Goal: Communication & Community: Participate in discussion

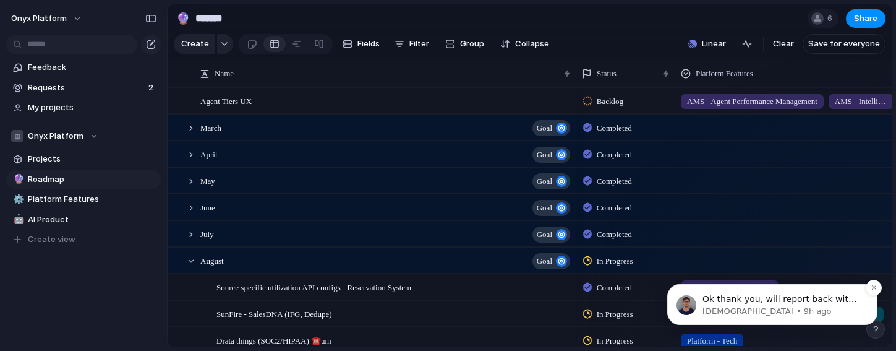
click at [805, 306] on p "[DEMOGRAPHIC_DATA] • 9h ago" at bounding box center [782, 310] width 160 height 11
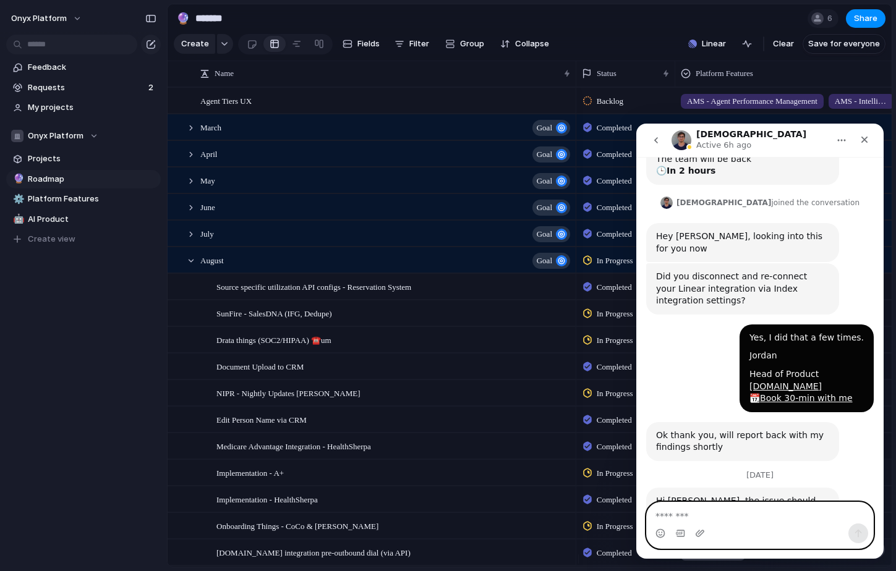
scroll to position [252, 0]
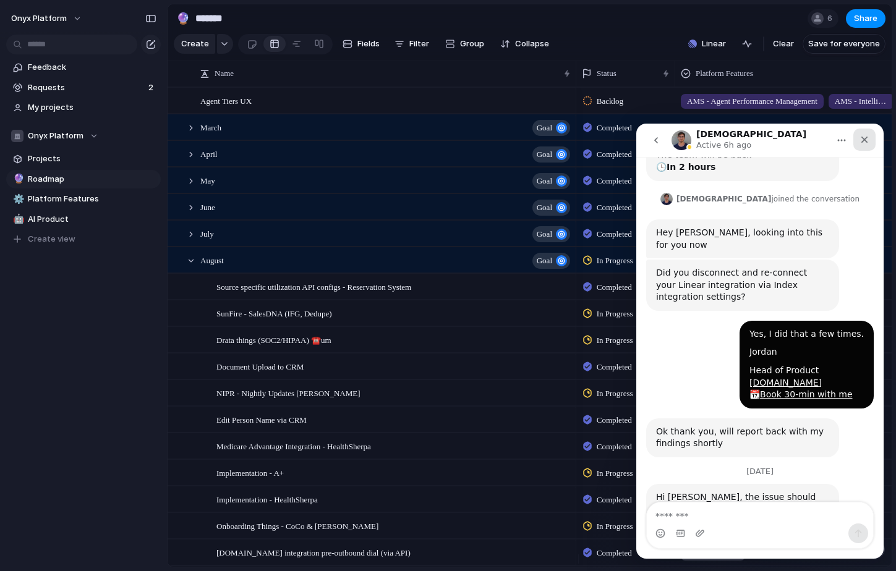
click at [864, 145] on div "Close" at bounding box center [864, 140] width 22 height 22
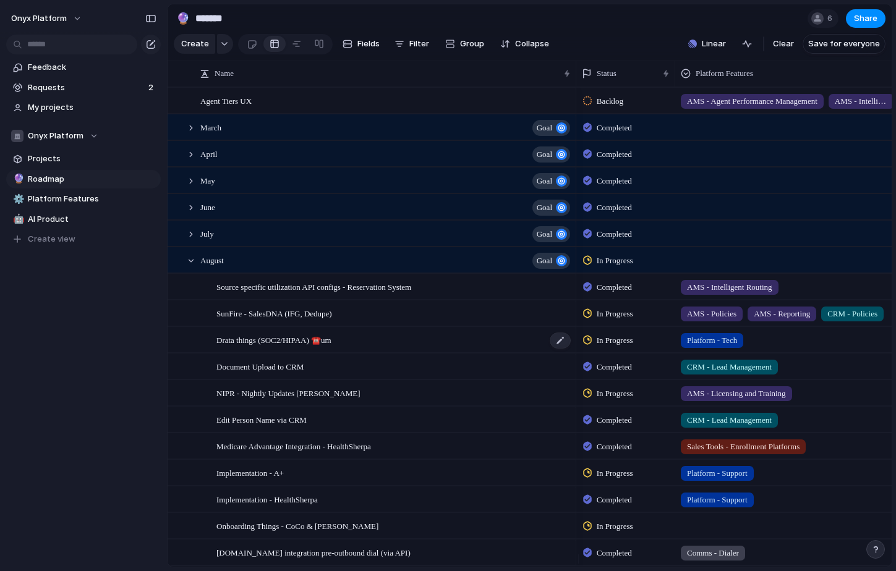
click at [291, 345] on span "Drata things (SOC2/HIPAA) ☎️um" at bounding box center [273, 340] width 115 height 14
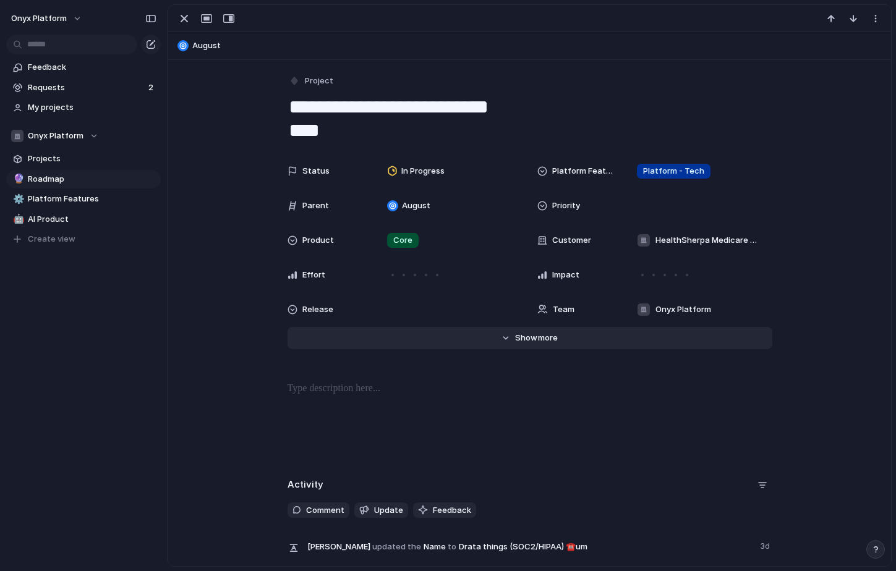
click at [545, 333] on span "more" at bounding box center [548, 338] width 20 height 12
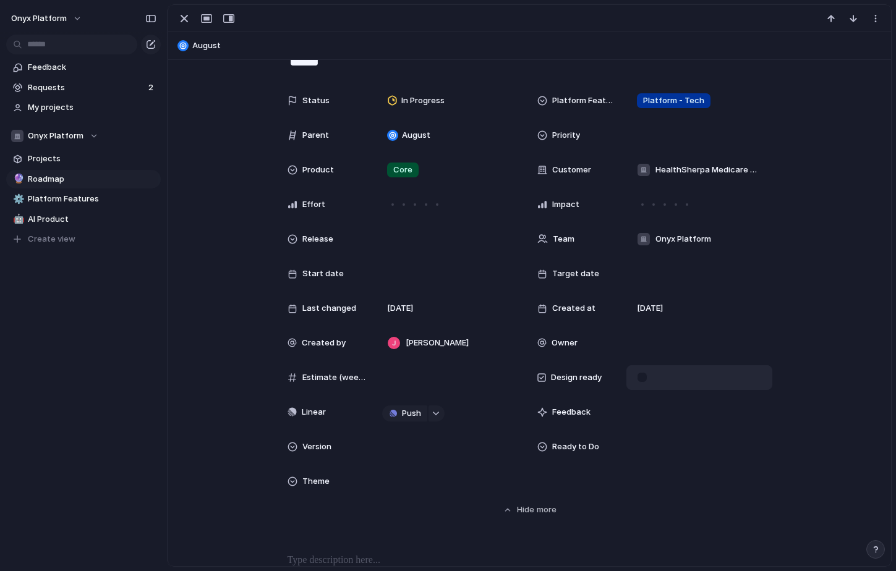
scroll to position [95, 0]
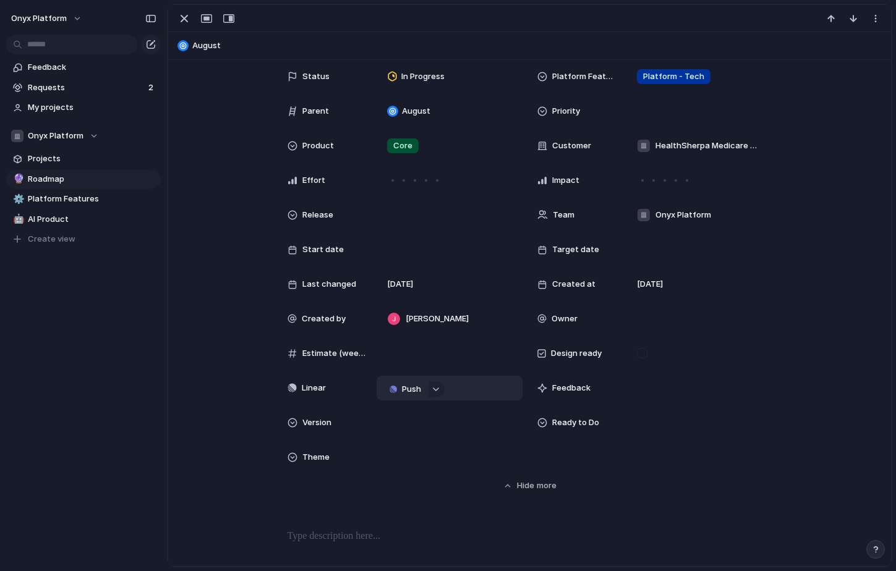
click at [402, 350] on span "Push" at bounding box center [411, 389] width 19 height 12
click at [387, 350] on span "Project" at bounding box center [386, 413] width 28 height 12
click at [490, 350] on div "Drata things (SOC2/HIPAA) ☎️um" at bounding box center [450, 388] width 146 height 25
click at [495, 350] on div "Drata things (SOC2/HIPAA) ☎️um" at bounding box center [450, 388] width 110 height 12
click at [874, 350] on div "button" at bounding box center [875, 549] width 9 height 9
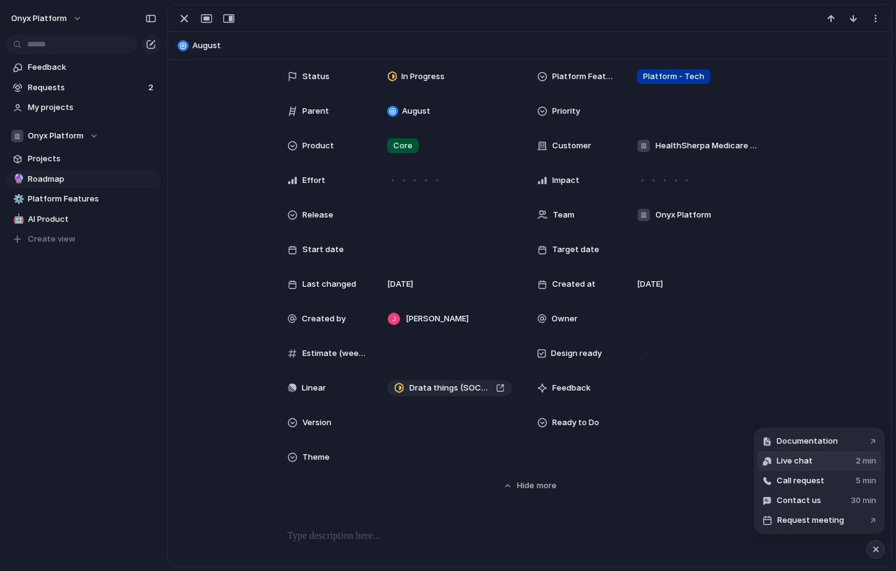
click at [821, 350] on button "Live chat 2 min" at bounding box center [819, 461] width 124 height 20
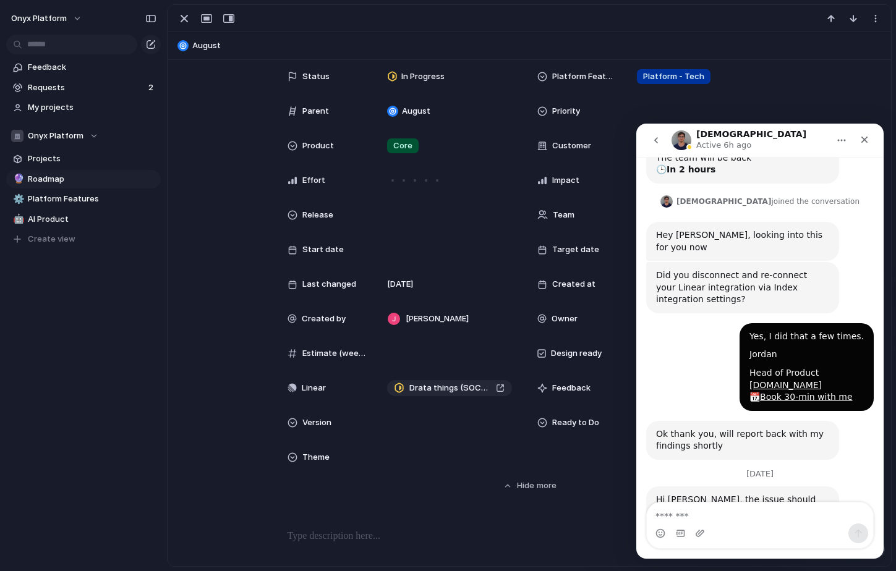
scroll to position [252, 0]
click at [759, 350] on textarea "Message…" at bounding box center [760, 513] width 226 height 21
type textarea "**********"
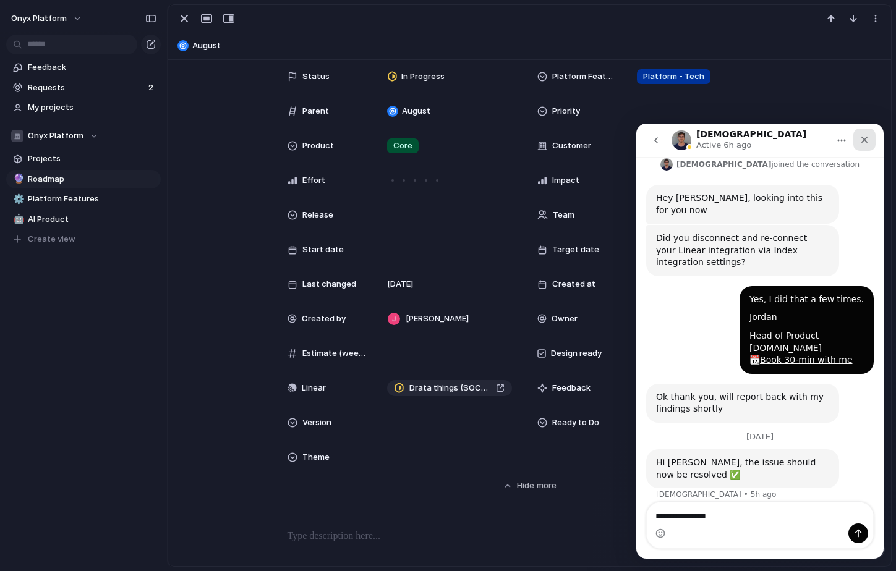
type textarea "**********"
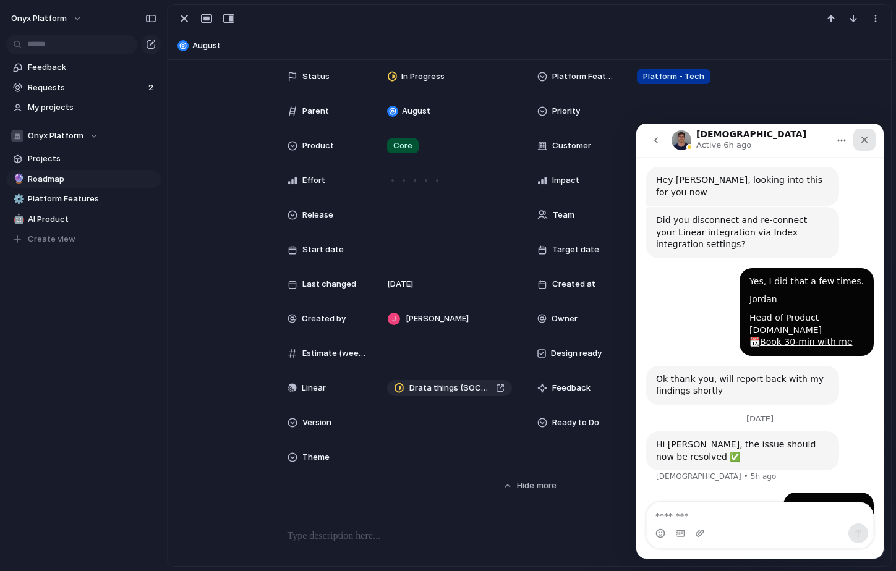
scroll to position [317, 0]
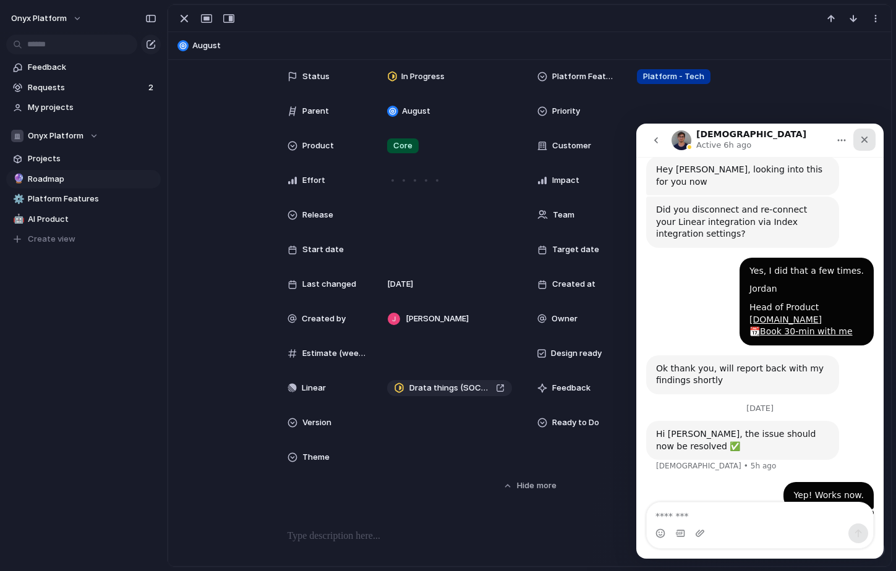
click at [860, 135] on icon "Close" at bounding box center [865, 140] width 10 height 10
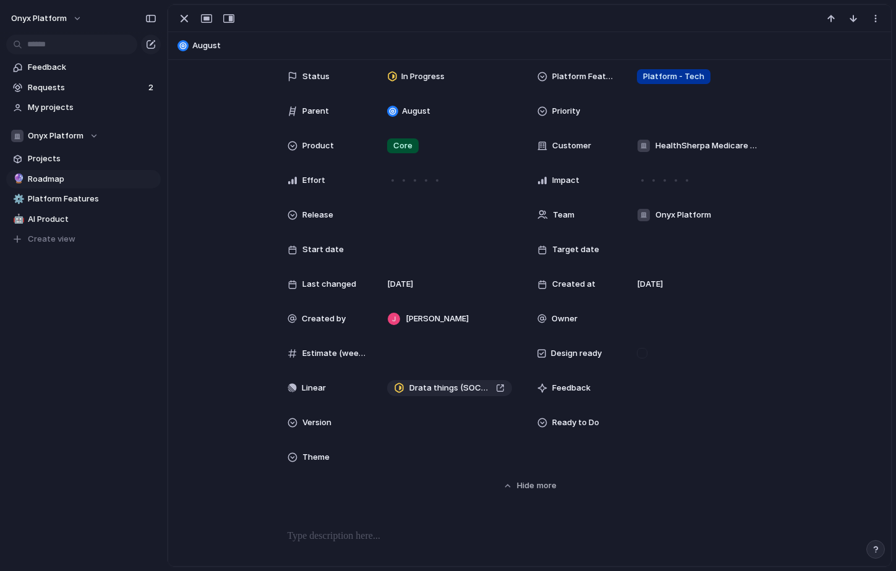
type textarea "**********"
